Goal: Information Seeking & Learning: Understand process/instructions

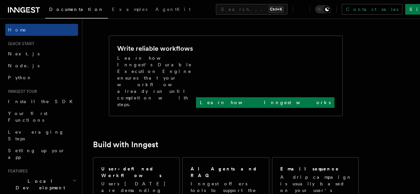
scroll to position [264, 0]
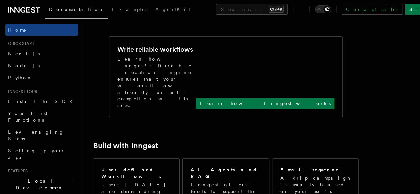
click at [31, 44] on span "Quick start" at bounding box center [19, 43] width 29 height 5
click at [19, 43] on span "Quick start" at bounding box center [19, 43] width 29 height 5
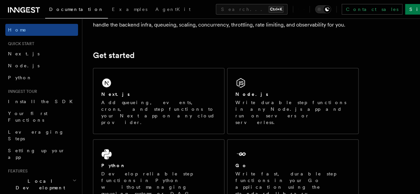
scroll to position [73, 0]
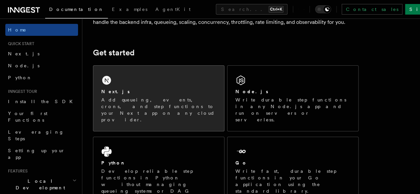
click at [145, 105] on p "Add queueing, events, crons, and step functions to your Next app on any cloud p…" at bounding box center [158, 110] width 115 height 27
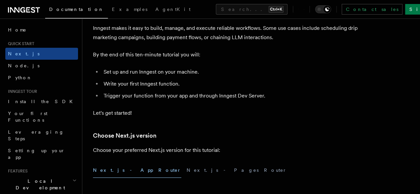
scroll to position [54, 0]
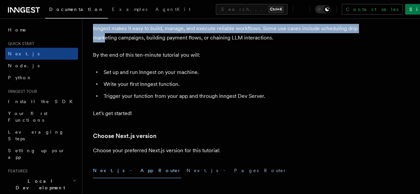
drag, startPoint x: 90, startPoint y: 35, endPoint x: 141, endPoint y: 43, distance: 51.7
click at [141, 42] on p "Inngest makes it easy to build, manage, and execute reliable workflows. Some us…" at bounding box center [225, 33] width 265 height 19
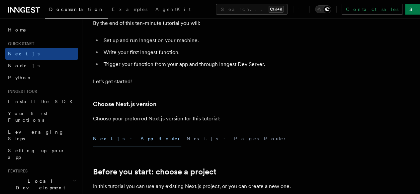
scroll to position [84, 0]
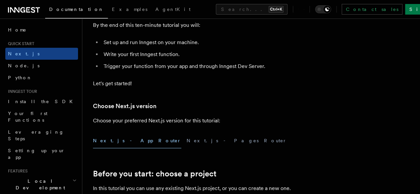
click at [125, 30] on p "By the end of this ten-minute tutorial you will:" at bounding box center [225, 25] width 265 height 9
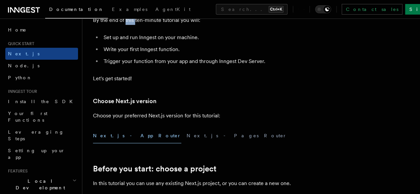
scroll to position [90, 0]
click at [126, 42] on li "Set up and run Inngest on your machine." at bounding box center [230, 37] width 257 height 9
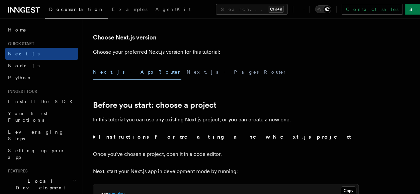
scroll to position [153, 0]
click at [130, 79] on button "Next.js - App Router" at bounding box center [137, 71] width 88 height 15
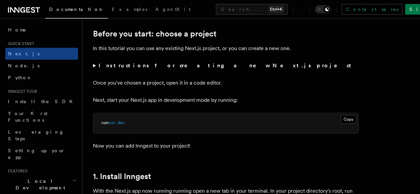
scroll to position [241, 0]
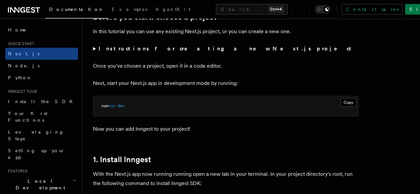
click at [95, 53] on summary "Instructions for creating a new Next.js project" at bounding box center [225, 48] width 265 height 9
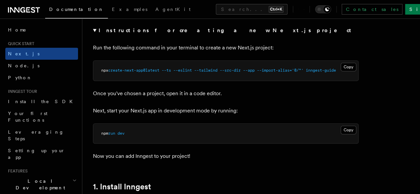
scroll to position [260, 0]
click at [93, 35] on summary "Instructions for creating a new Next.js project" at bounding box center [225, 30] width 265 height 9
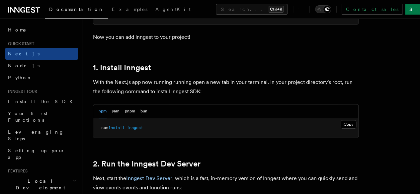
scroll to position [351, 0]
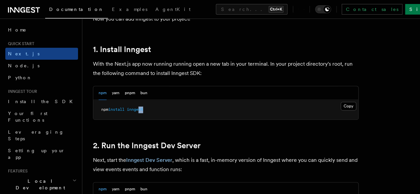
drag, startPoint x: 150, startPoint y: 115, endPoint x: 140, endPoint y: 110, distance: 11.4
click at [140, 110] on pre "npm install inngest" at bounding box center [225, 110] width 265 height 20
click at [113, 100] on button "yarn" at bounding box center [116, 93] width 8 height 14
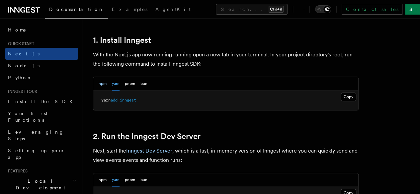
click at [100, 89] on button "npm" at bounding box center [103, 84] width 8 height 14
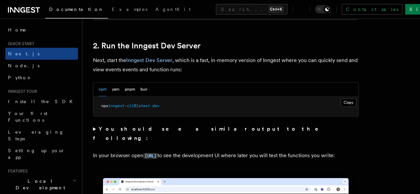
scroll to position [451, 0]
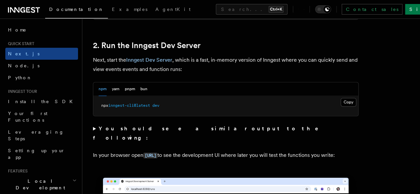
click at [126, 104] on pre "npx inngest-cli@latest dev" at bounding box center [225, 106] width 265 height 20
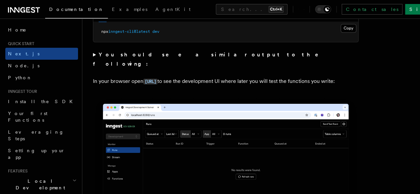
scroll to position [527, 0]
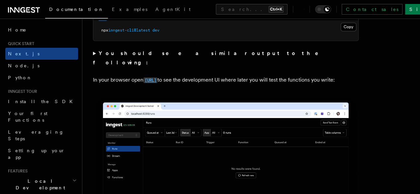
click at [157, 78] on code "http://localhost:8288" at bounding box center [150, 80] width 14 height 6
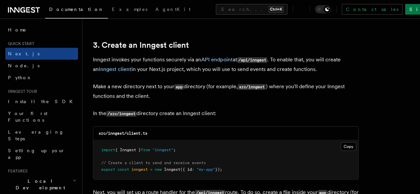
scroll to position [773, 0]
